Goal: Task Accomplishment & Management: Complete application form

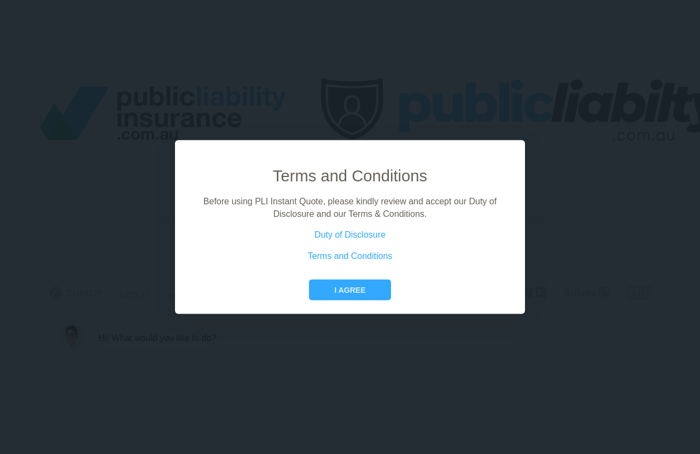
click at [363, 301] on button "I agree" at bounding box center [349, 290] width 81 height 21
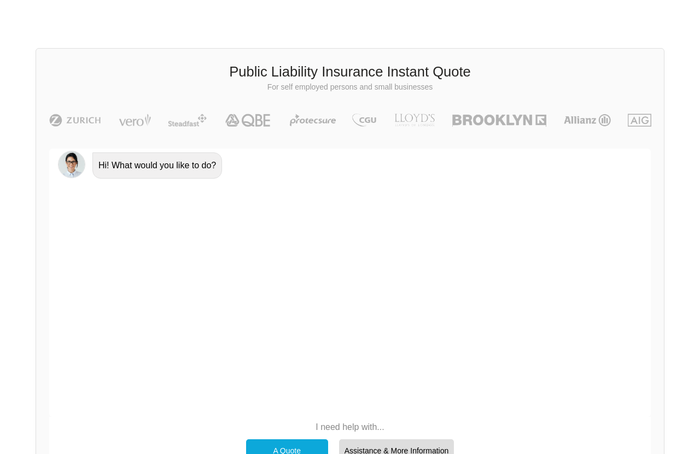
scroll to position [179, 0]
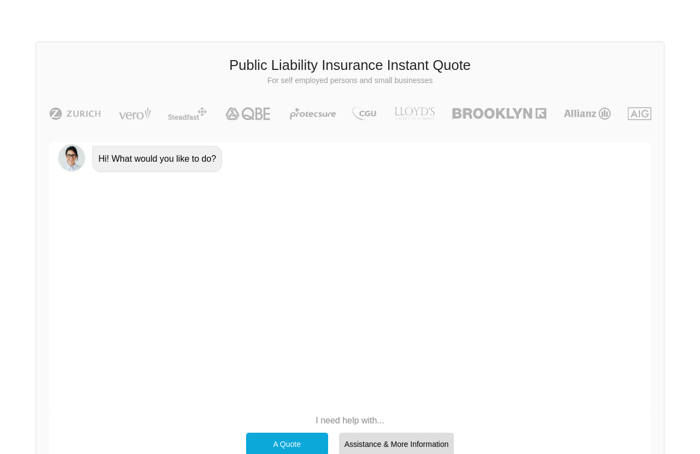
click at [287, 363] on div "A Quote" at bounding box center [287, 445] width 82 height 23
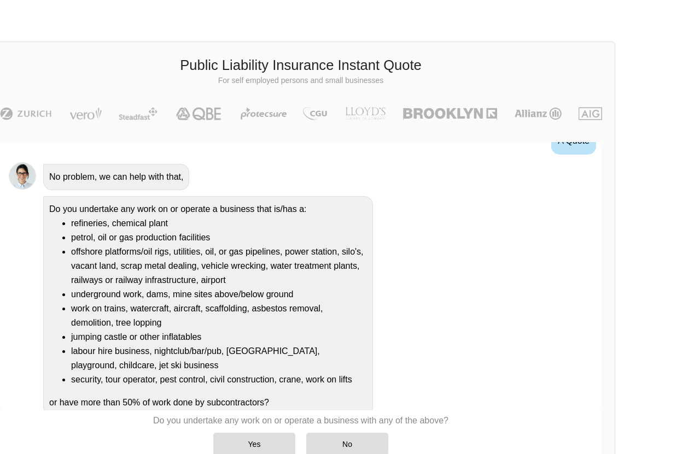
scroll to position [62, 0]
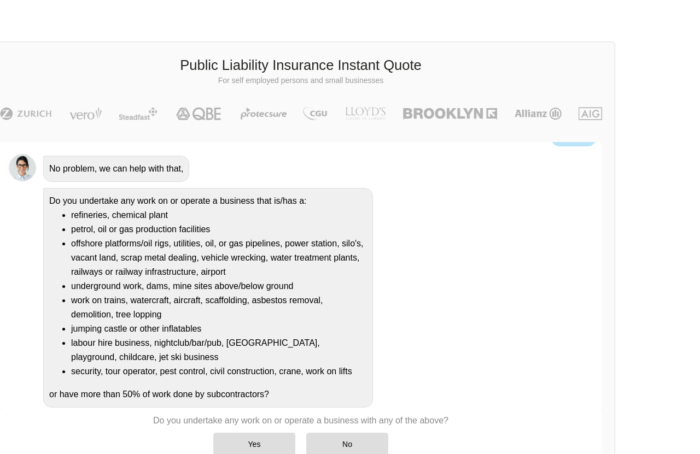
click at [255, 363] on div "Yes" at bounding box center [254, 444] width 82 height 23
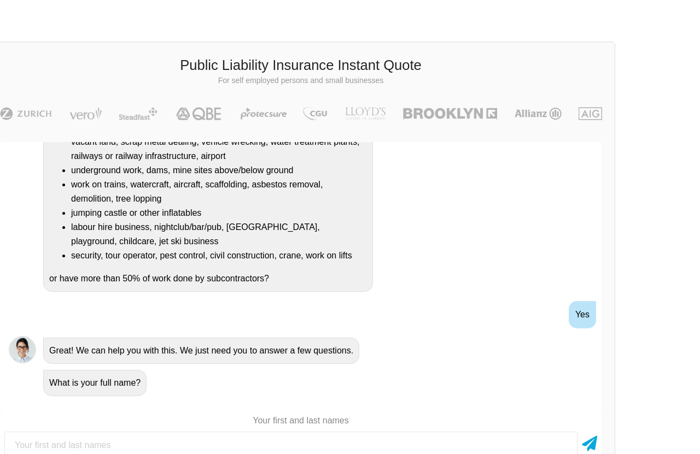
scroll to position [288, 0]
click at [152, 363] on input "text" at bounding box center [290, 445] width 573 height 27
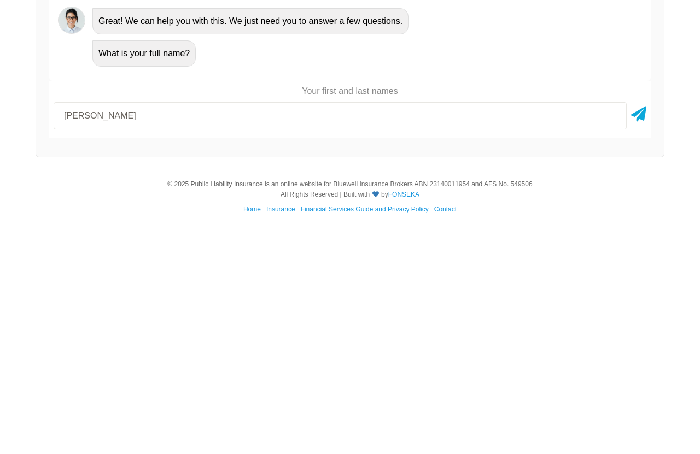
type input "[PERSON_NAME]"
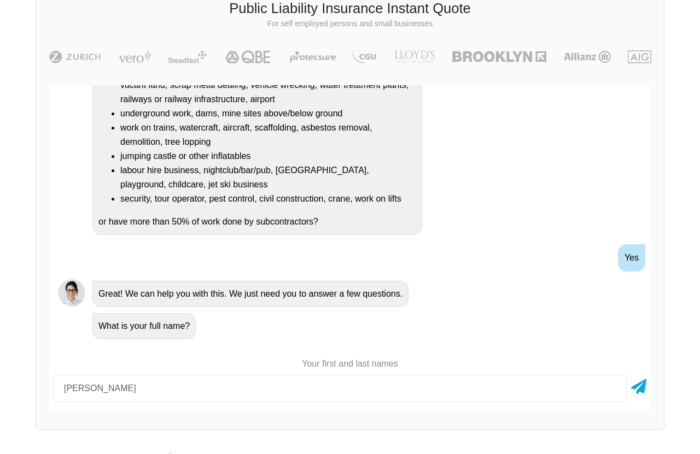
click at [559, 363] on icon at bounding box center [638, 385] width 15 height 20
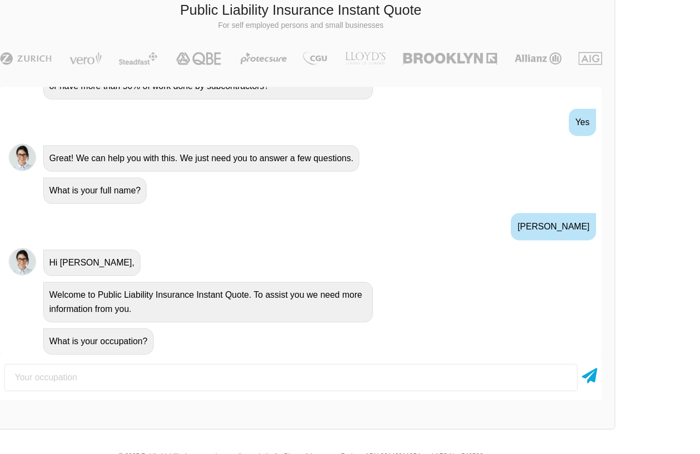
scroll to position [318, 0]
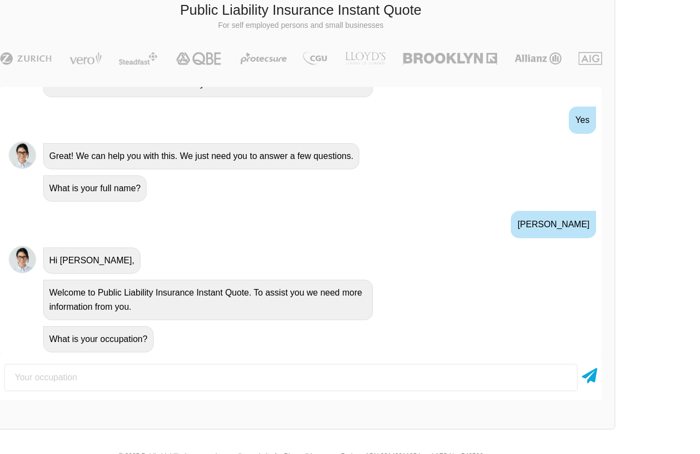
click at [514, 363] on input "text" at bounding box center [290, 377] width 573 height 27
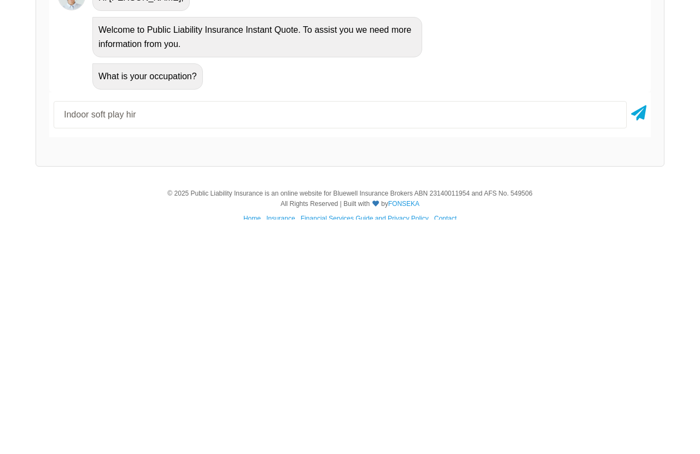
type input "Indoor soft play hire"
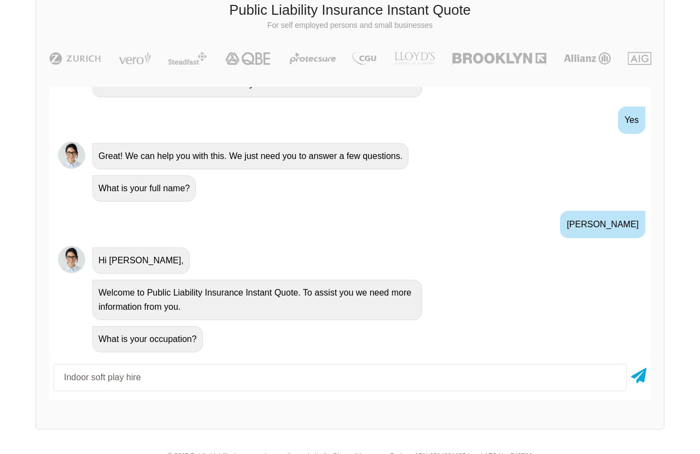
click at [559, 363] on icon at bounding box center [638, 374] width 15 height 20
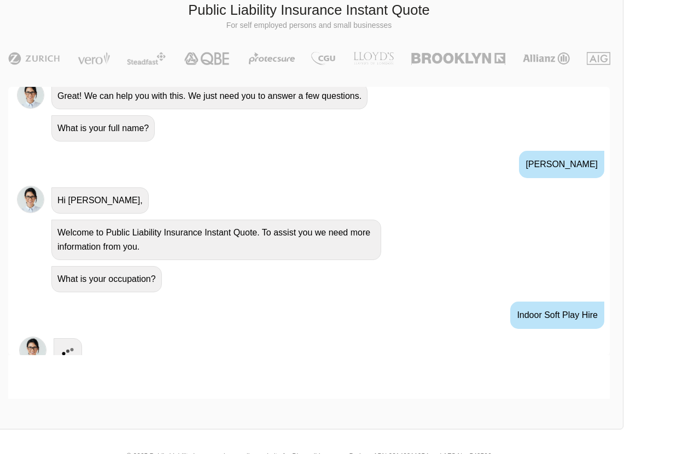
scroll to position [234, 49]
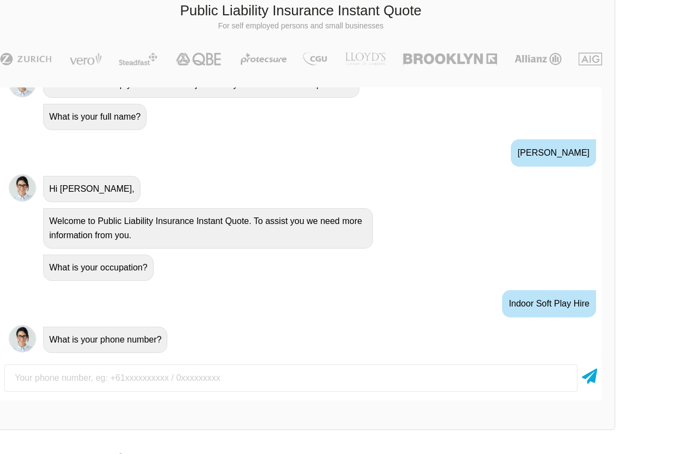
click at [120, 363] on input "text" at bounding box center [290, 378] width 573 height 27
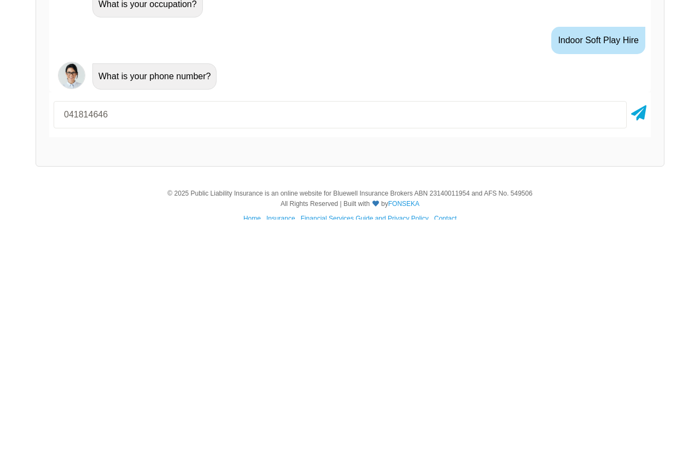
type input "0418146462"
click at [559, 336] on icon at bounding box center [638, 346] width 15 height 20
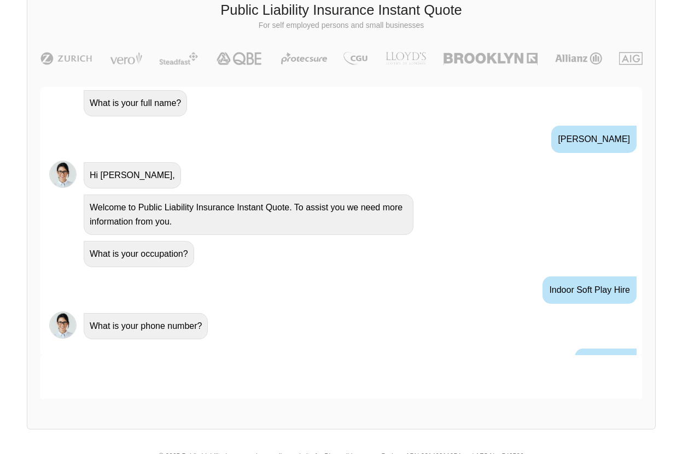
scroll to position [235, 49]
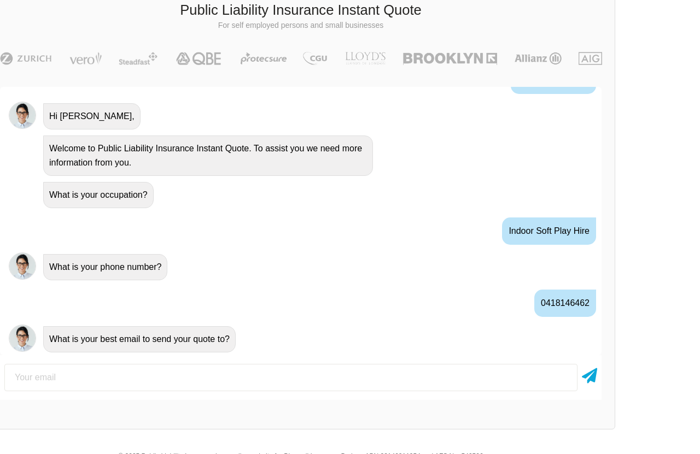
click at [72, 363] on input "email" at bounding box center [290, 377] width 573 height 27
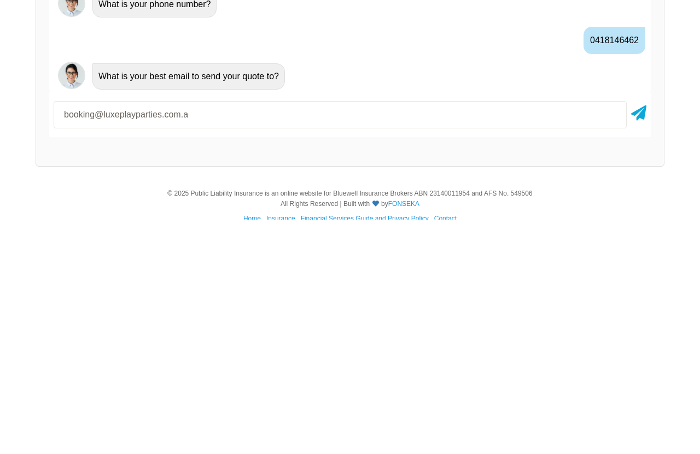
type input "[EMAIL_ADDRESS][DOMAIN_NAME]"
click at [559, 336] on icon at bounding box center [638, 346] width 15 height 20
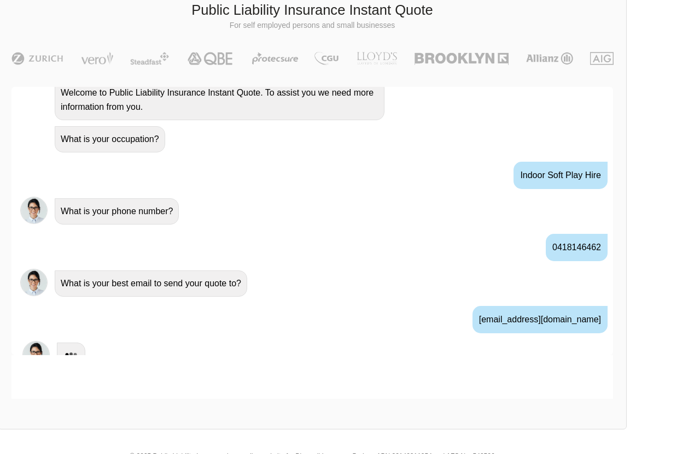
scroll to position [235, 49]
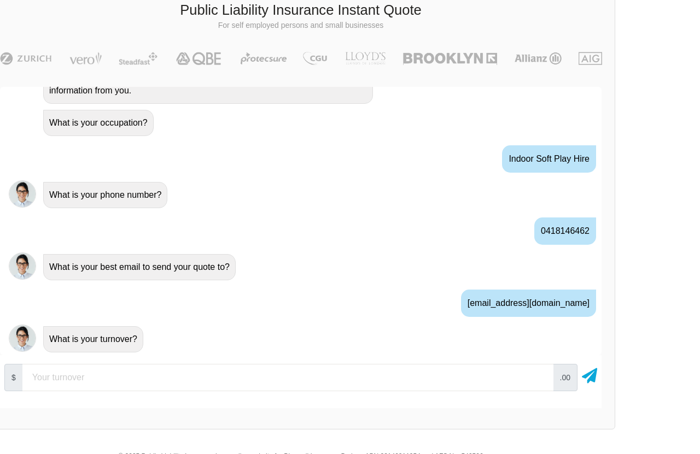
click at [91, 363] on input "number" at bounding box center [287, 377] width 531 height 27
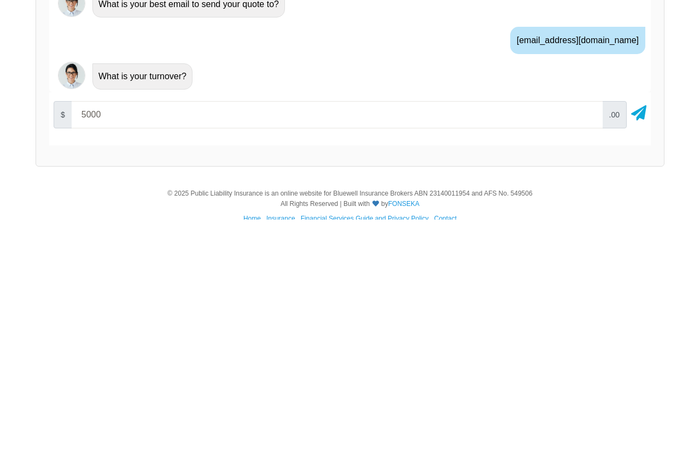
type input "50000"
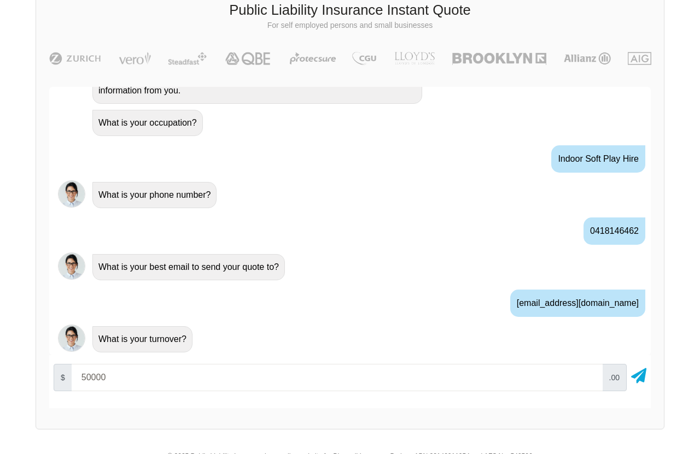
click at [559, 363] on icon at bounding box center [638, 374] width 15 height 20
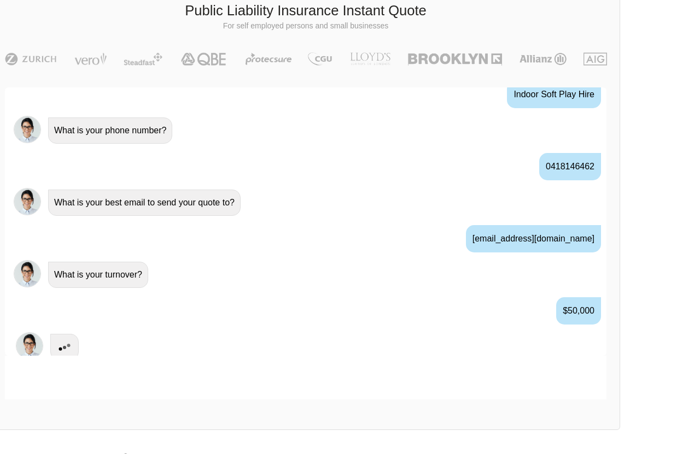
scroll to position [234, 49]
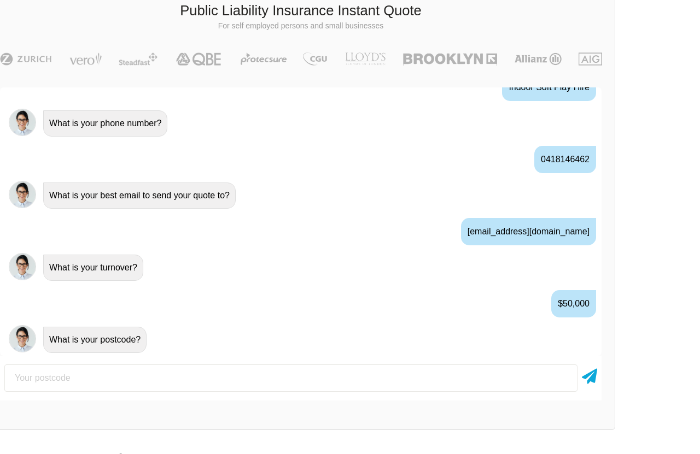
click at [96, 363] on input "number" at bounding box center [290, 378] width 573 height 27
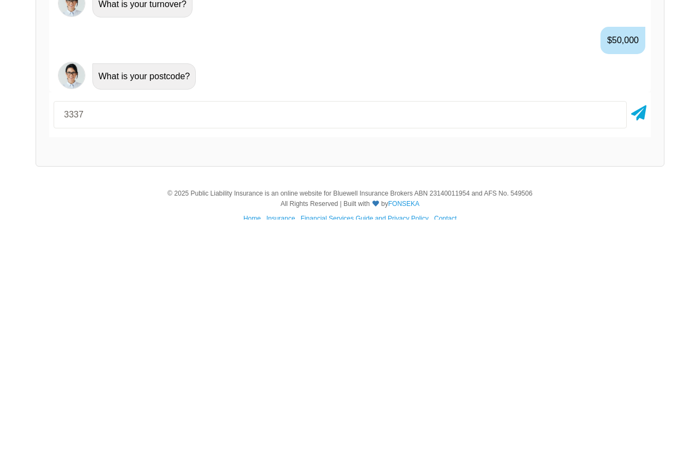
type input "3337"
click at [559, 336] on icon at bounding box center [638, 346] width 15 height 20
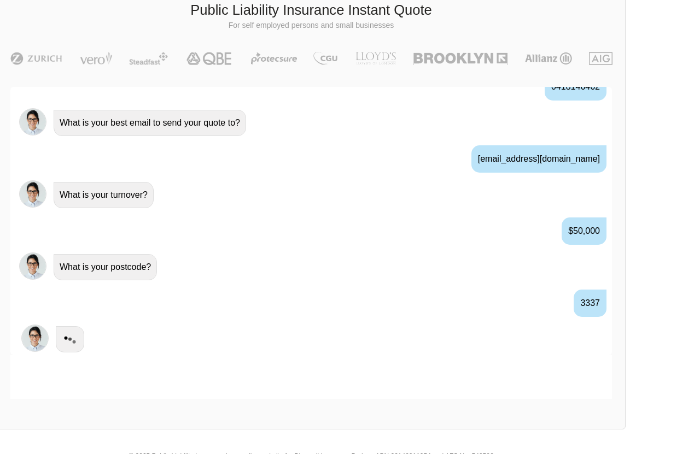
scroll to position [234, 49]
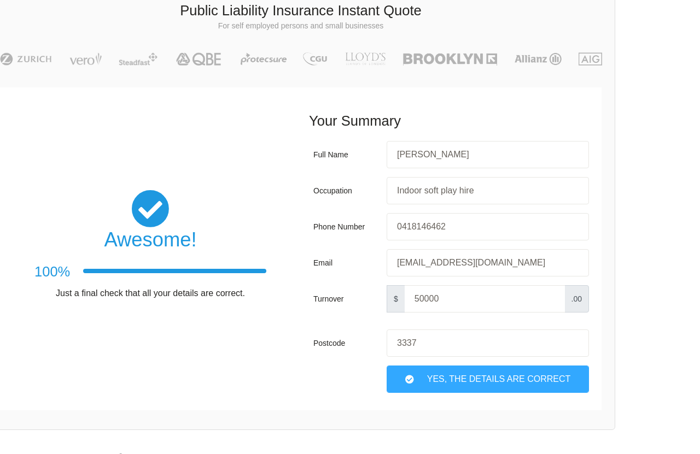
click at [510, 363] on div "Yes, The Details are correct" at bounding box center [488, 379] width 202 height 27
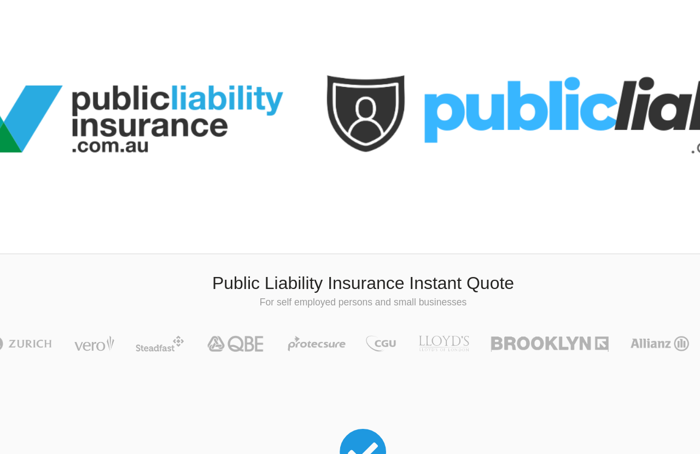
scroll to position [0, 49]
